Goal: Task Accomplishment & Management: Manage account settings

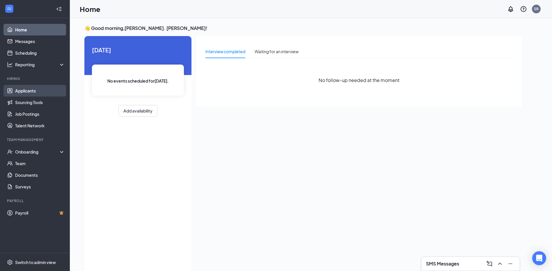
click at [23, 91] on link "Applicants" at bounding box center [40, 91] width 50 height 12
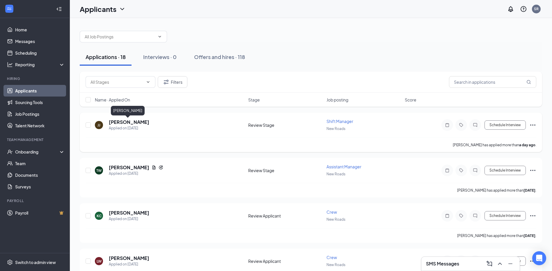
click at [130, 124] on h5 "[PERSON_NAME]" at bounding box center [129, 122] width 40 height 6
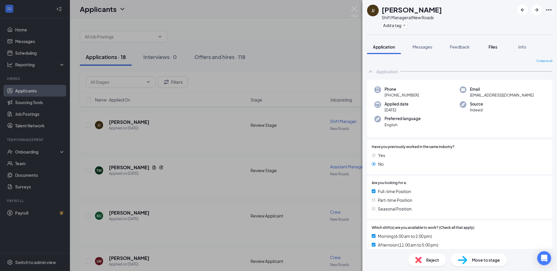
click at [489, 45] on div "Files" at bounding box center [493, 47] width 12 height 6
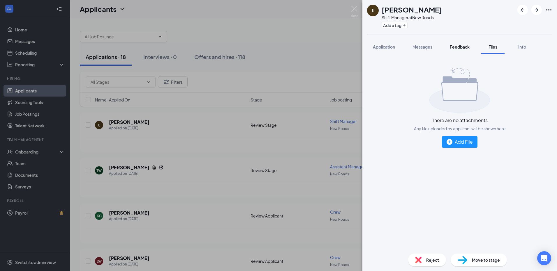
click at [466, 47] on span "Feedback" at bounding box center [460, 46] width 20 height 5
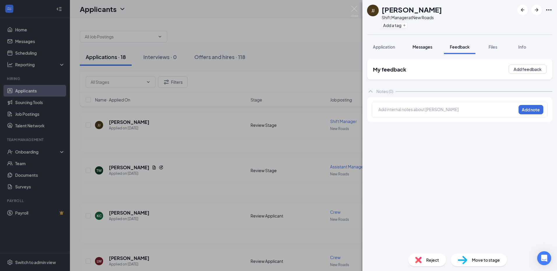
click at [429, 48] on span "Messages" at bounding box center [422, 46] width 20 height 5
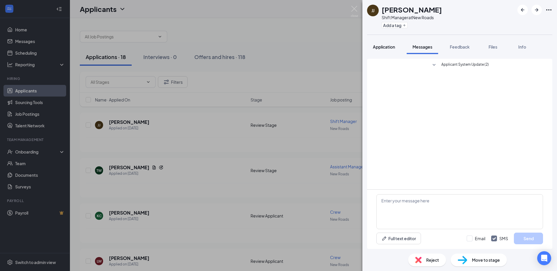
click at [389, 45] on span "Application" at bounding box center [384, 46] width 22 height 5
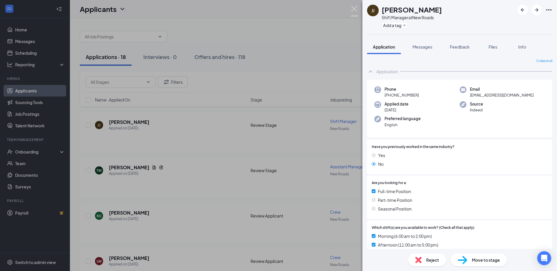
click at [356, 11] on img at bounding box center [354, 11] width 7 height 11
